Goal: Transaction & Acquisition: Obtain resource

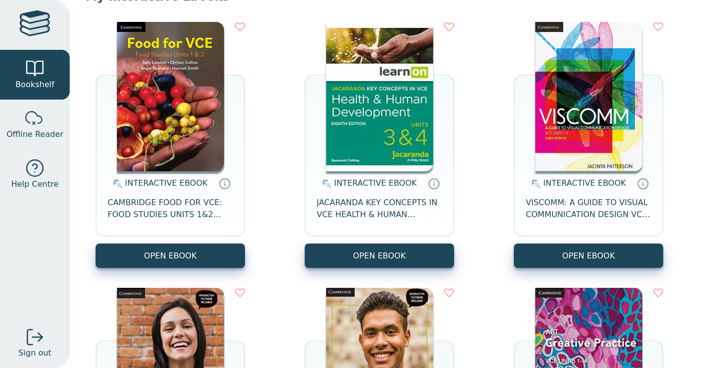
scroll to position [115, 0]
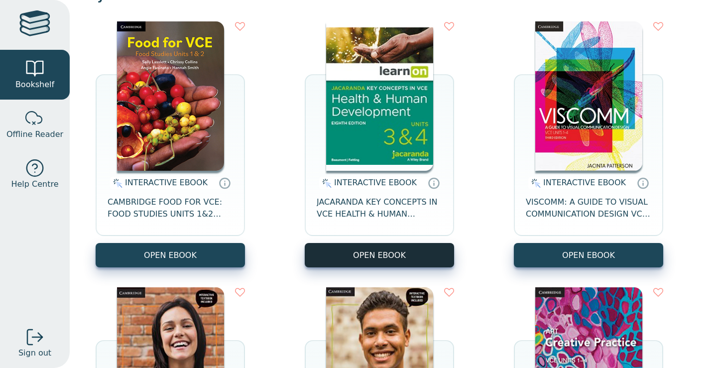
click at [351, 255] on button "OPEN EBOOK" at bounding box center [379, 255] width 149 height 24
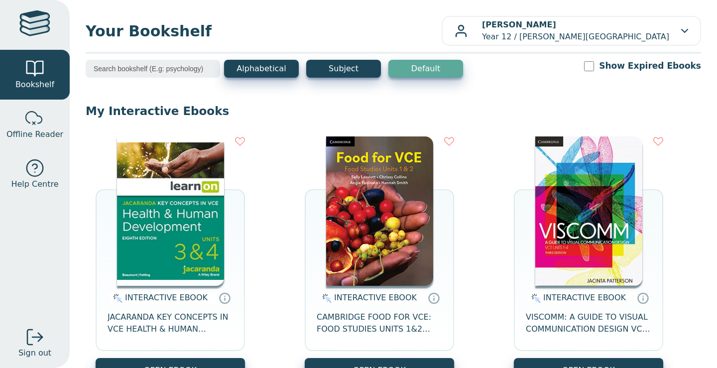
scroll to position [143, 0]
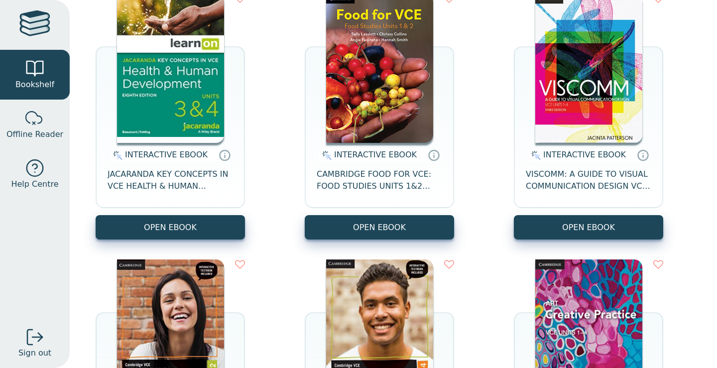
click at [190, 210] on div "INTERACTIVE EBOOK JACARANDA KEY CONCEPTS IN VCE HEALTH & HUMAN DEVELOPMENT UNIT…" at bounding box center [170, 179] width 149 height 72
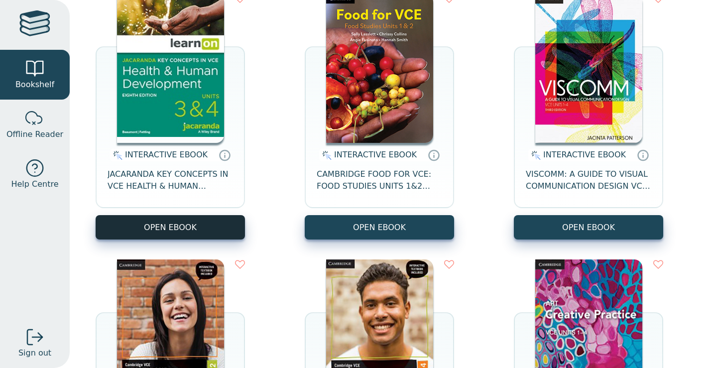
click at [185, 225] on button "OPEN EBOOK" at bounding box center [170, 227] width 149 height 24
